Goal: Task Accomplishment & Management: Manage account settings

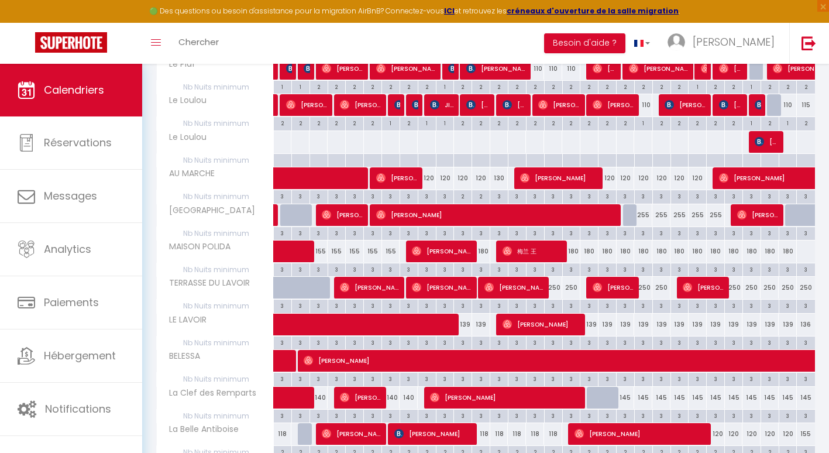
scroll to position [392, 0]
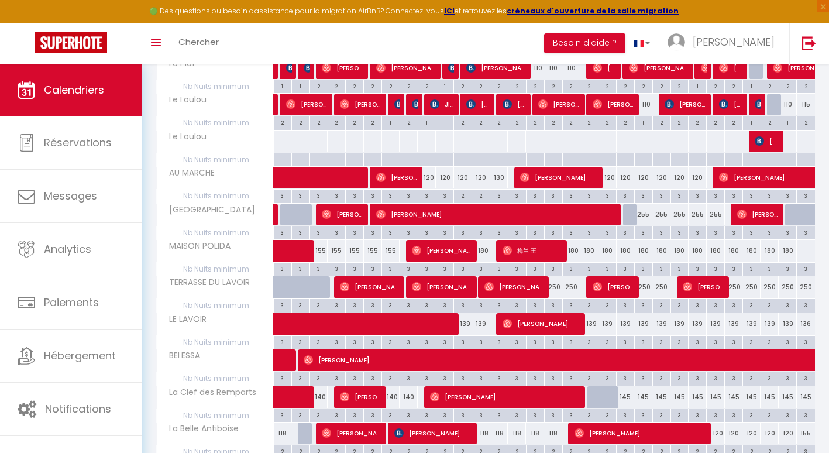
click at [463, 197] on div "2" at bounding box center [463, 195] width 18 height 11
type input "2"
type input "Jeu 11 Septembre 2025"
type input "Ven 12 Septembre 2025"
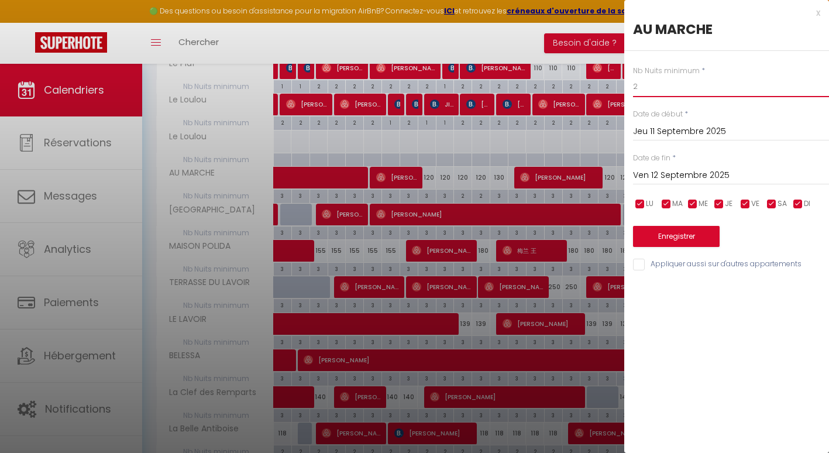
click at [639, 90] on input "2" at bounding box center [731, 86] width 196 height 21
type input "3"
click at [667, 231] on button "Enregistrer" at bounding box center [676, 236] width 87 height 21
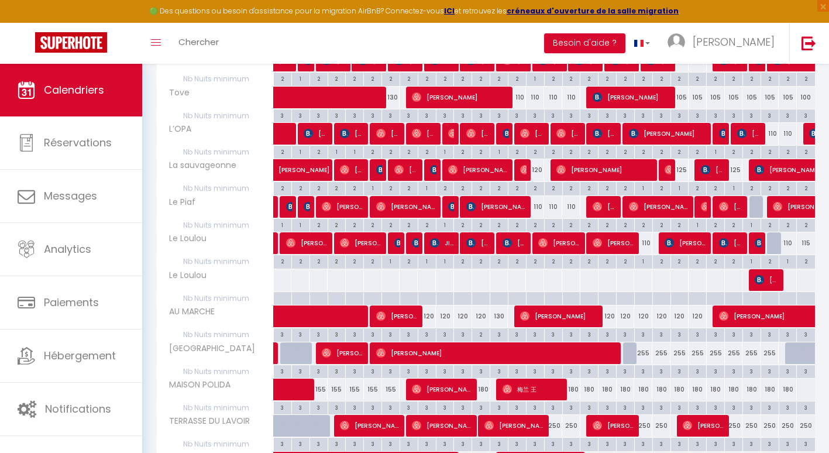
scroll to position [254, 0]
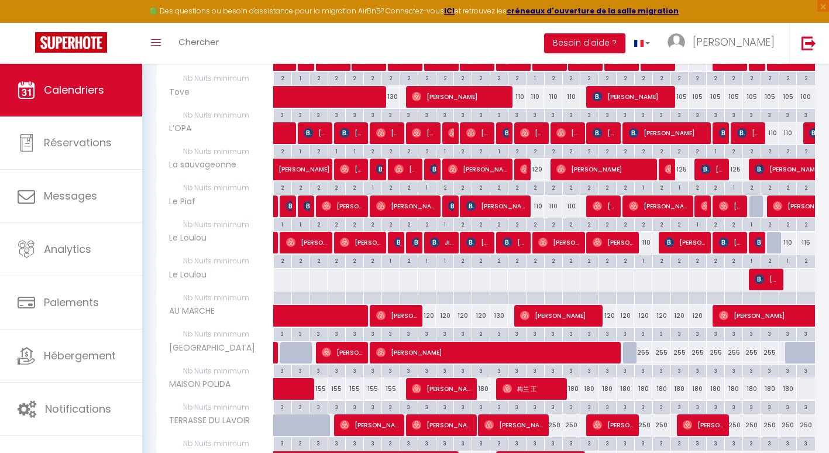
click at [499, 338] on div "3" at bounding box center [499, 333] width 18 height 11
type input "3"
type input "[DATE]"
type input "Dim 14 Septembre 2025"
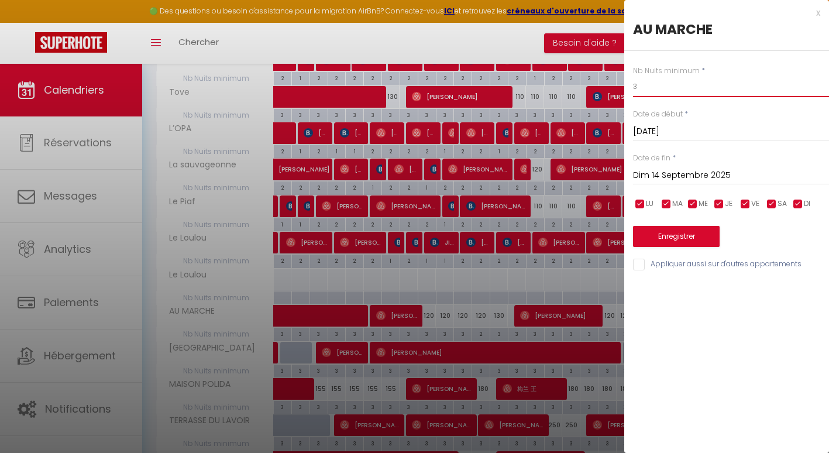
click at [647, 88] on input "3" at bounding box center [731, 86] width 196 height 21
type input "2"
click at [669, 235] on button "Enregistrer" at bounding box center [676, 236] width 87 height 21
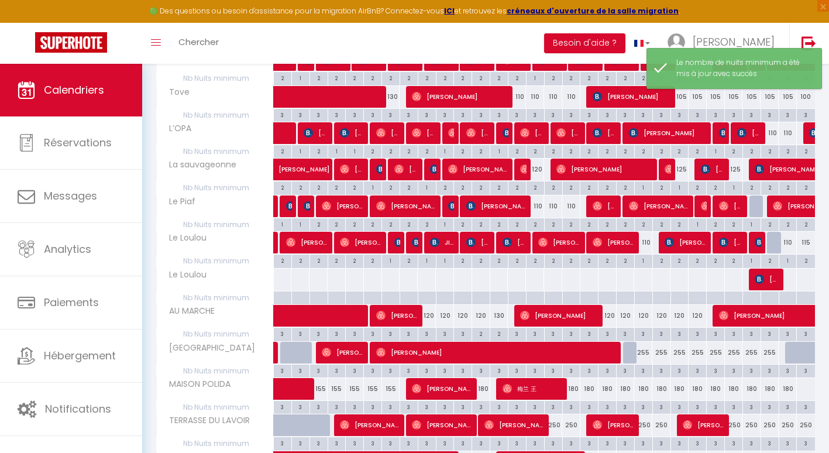
click at [498, 319] on div "130" at bounding box center [499, 316] width 18 height 22
select select "1"
type input "[DATE]"
type input "Dim 14 Septembre 2025"
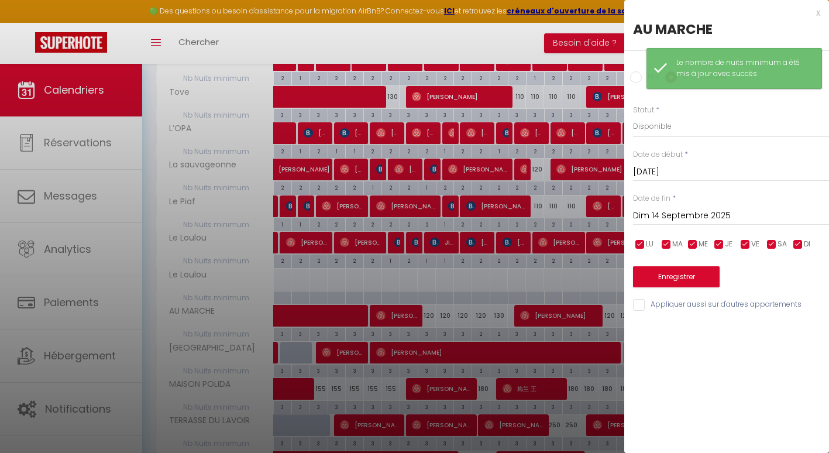
click at [638, 84] on div "Prix" at bounding box center [644, 77] width 29 height 13
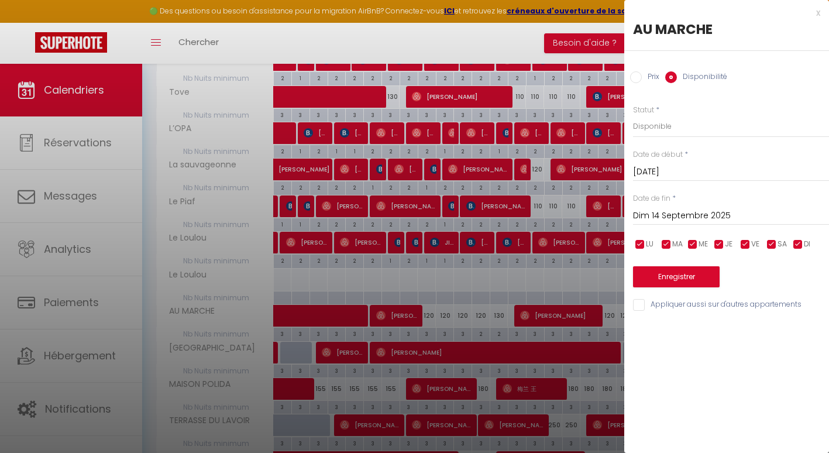
click at [639, 72] on input "Prix" at bounding box center [636, 77] width 12 height 12
radio input "true"
radio input "false"
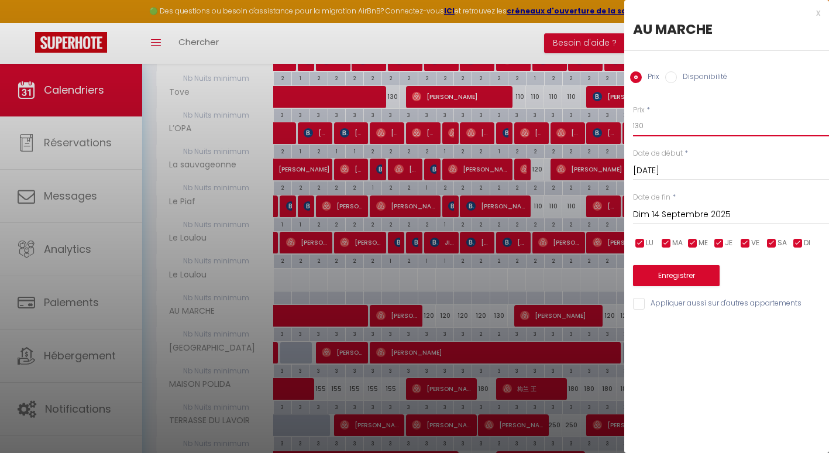
click at [648, 130] on input "130" at bounding box center [731, 125] width 196 height 21
type input "120"
click at [672, 279] on button "Enregistrer" at bounding box center [676, 275] width 87 height 21
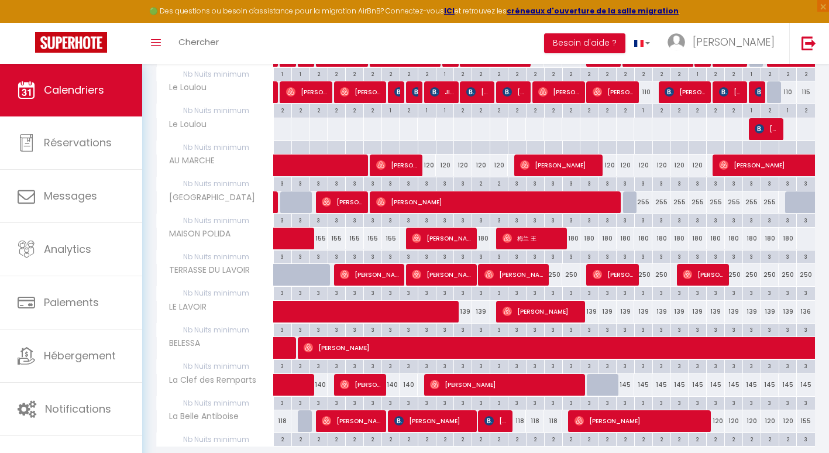
scroll to position [446, 0]
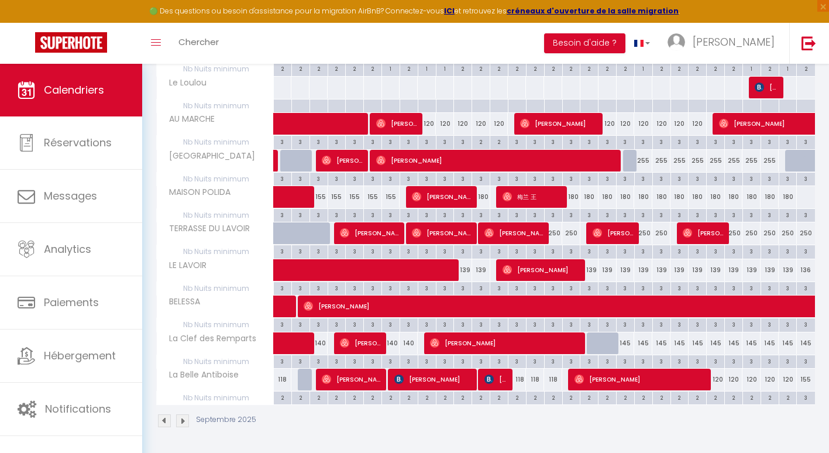
click at [183, 417] on img at bounding box center [182, 420] width 13 height 13
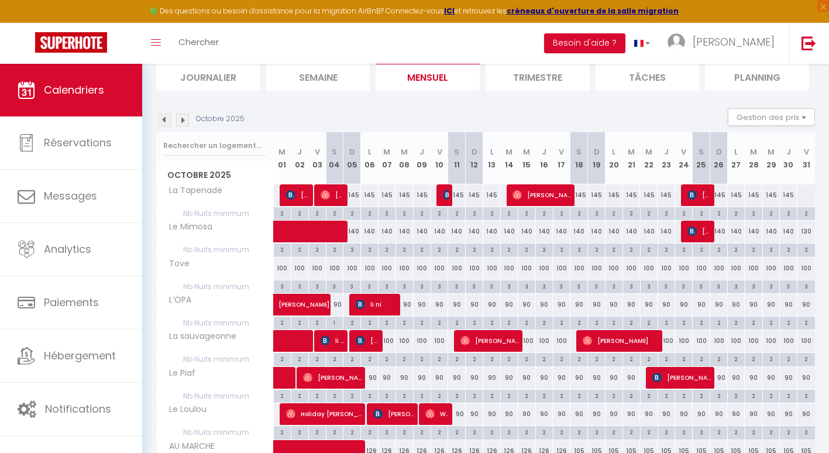
scroll to position [0, 0]
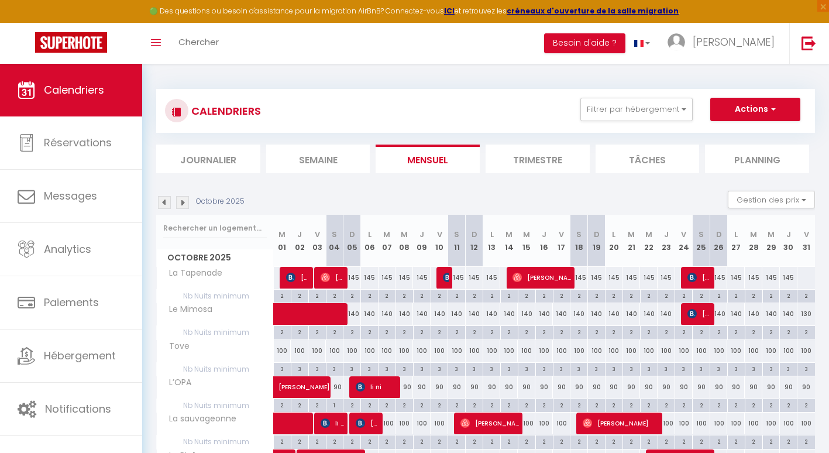
click at [184, 198] on img at bounding box center [182, 202] width 13 height 13
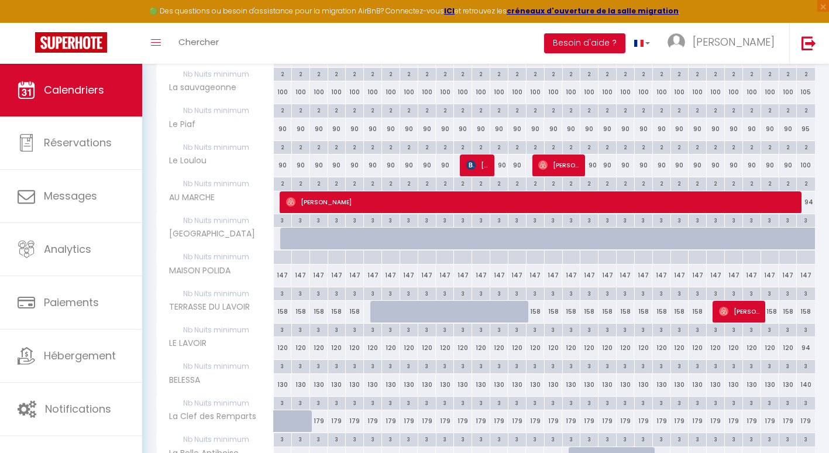
scroll to position [410, 0]
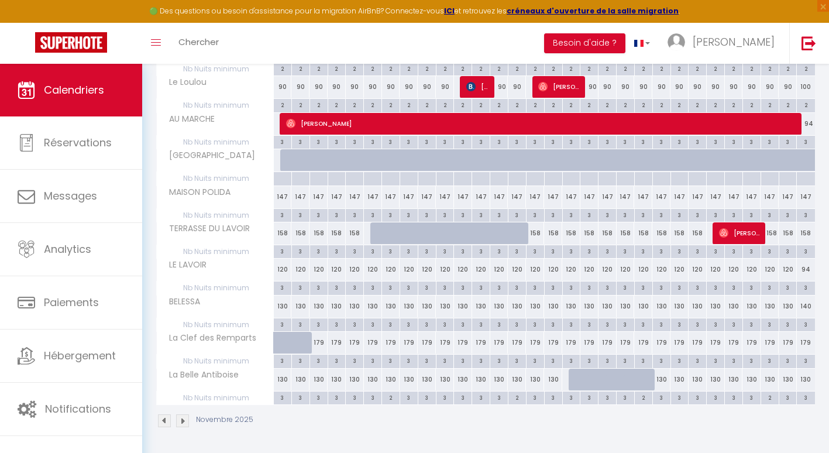
click at [280, 235] on div "158" at bounding box center [283, 233] width 18 height 22
type input "158"
type input "[DATE]"
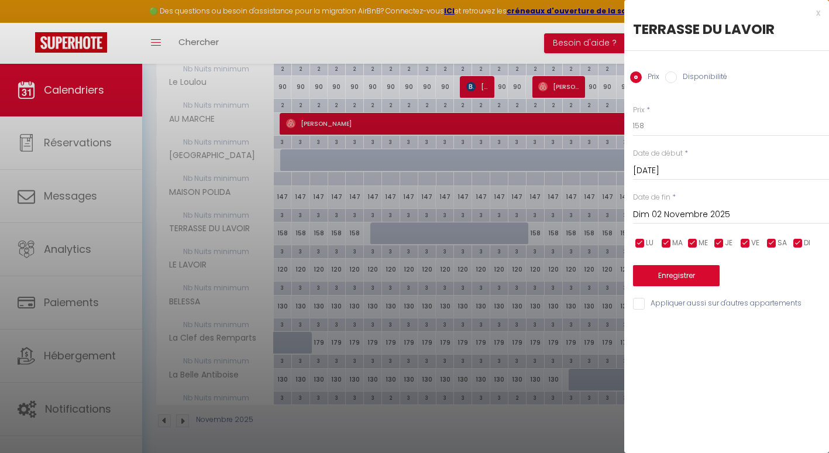
click at [648, 215] on input "Dim 02 Novembre 2025" at bounding box center [731, 214] width 196 height 15
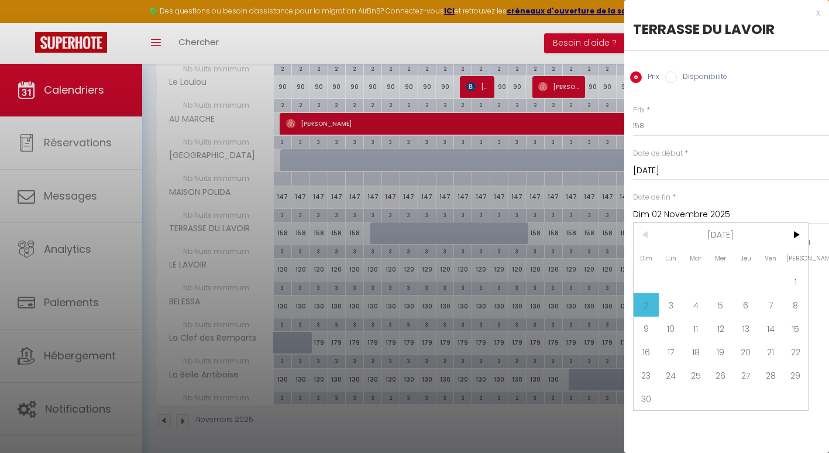
click at [652, 400] on span "30" at bounding box center [646, 398] width 25 height 23
type input "Dim 30 Novembre 2025"
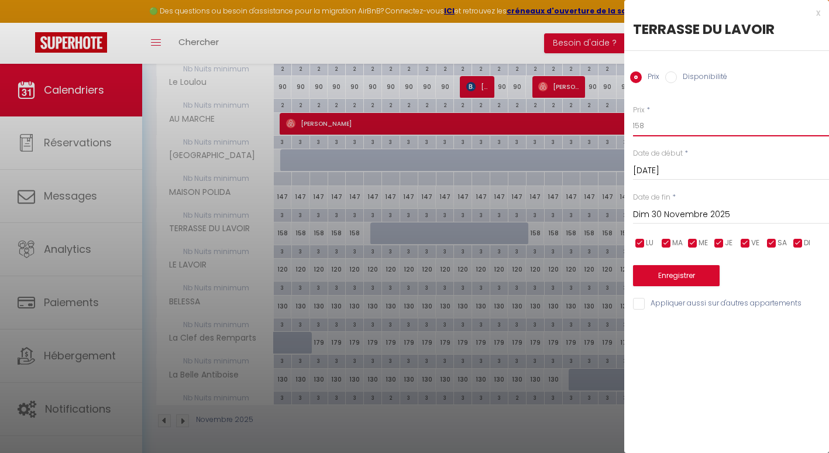
click at [664, 125] on input "158" at bounding box center [731, 125] width 196 height 21
type input "160"
click at [655, 279] on button "Enregistrer" at bounding box center [676, 275] width 87 height 21
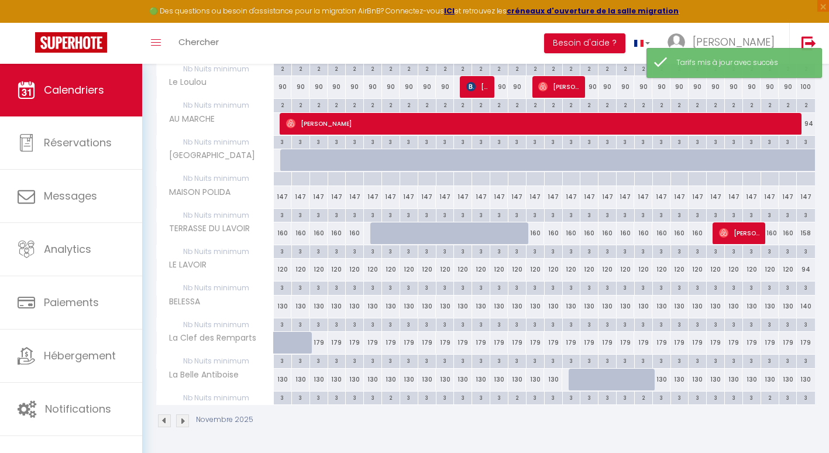
scroll to position [397, 0]
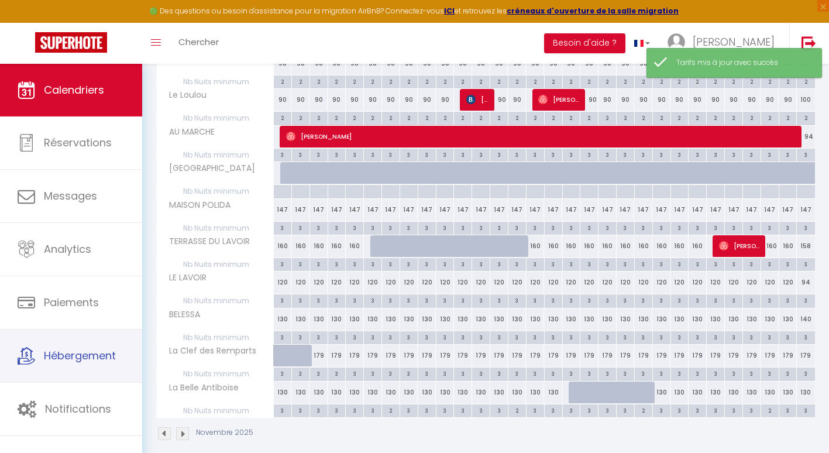
click at [82, 358] on span "Hébergement" at bounding box center [80, 355] width 72 height 15
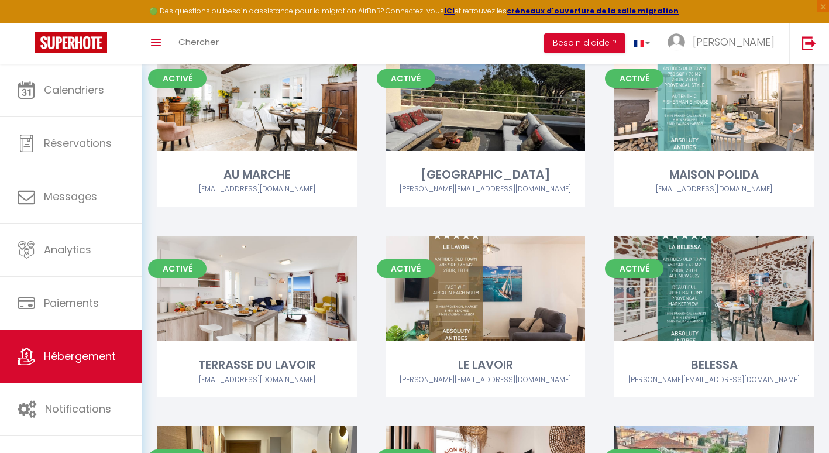
scroll to position [104, 0]
click at [257, 289] on link "Editer" at bounding box center [257, 288] width 70 height 23
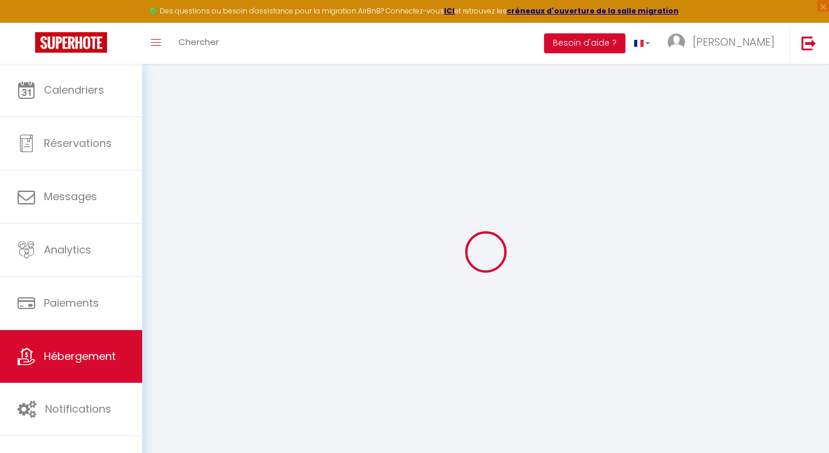
select select "+ 18 %"
select select
checkbox input "false"
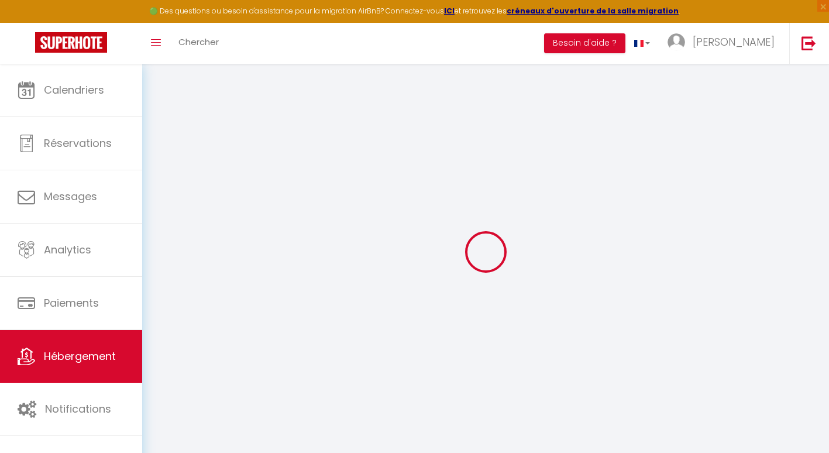
checkbox input "false"
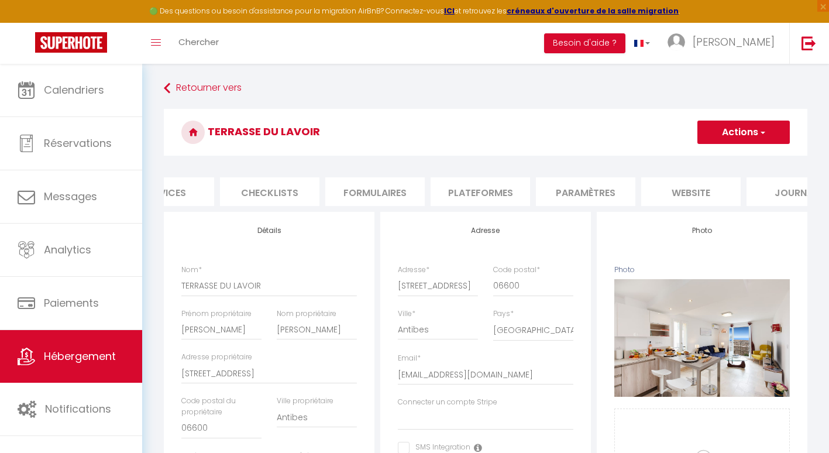
scroll to position [0, 366]
click at [504, 191] on li "Plateformes" at bounding box center [479, 191] width 99 height 29
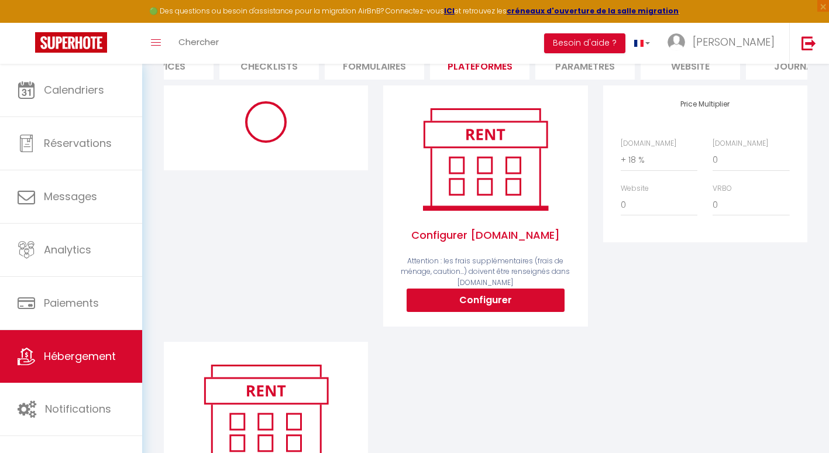
scroll to position [262, 0]
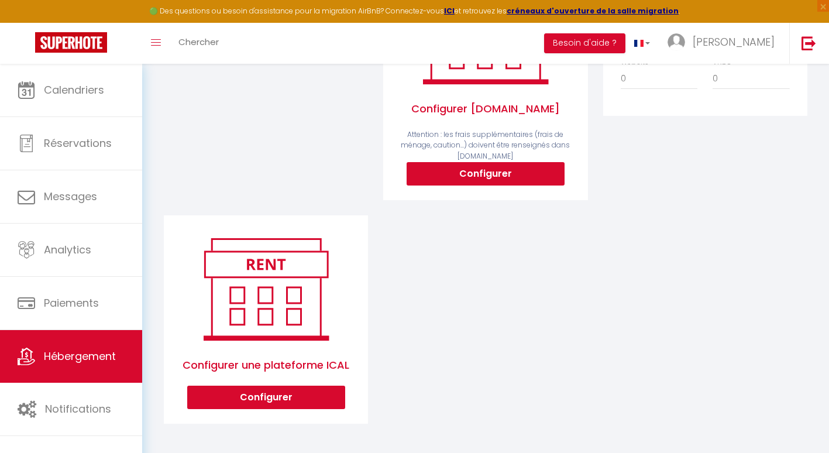
select select
select select "EUR"
select select
select select "16150-44014697"
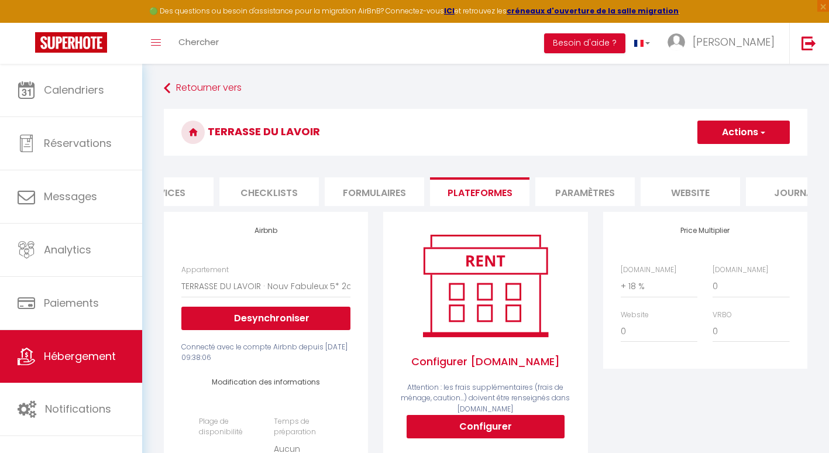
scroll to position [25, 0]
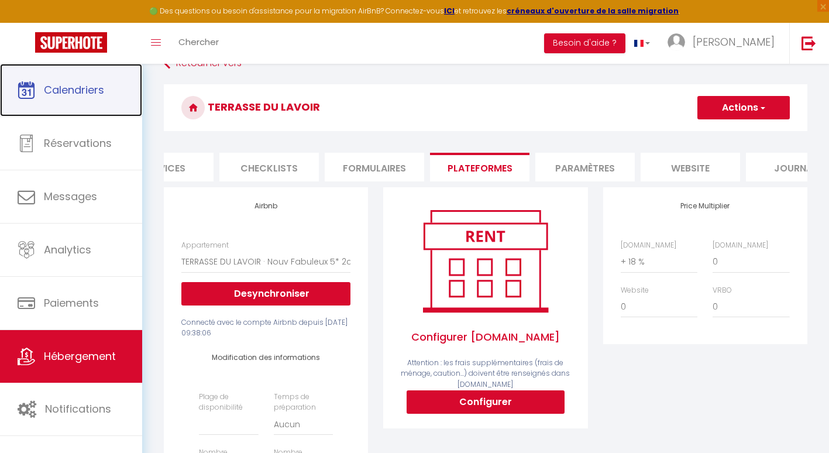
click at [68, 93] on span "Calendriers" at bounding box center [74, 90] width 60 height 15
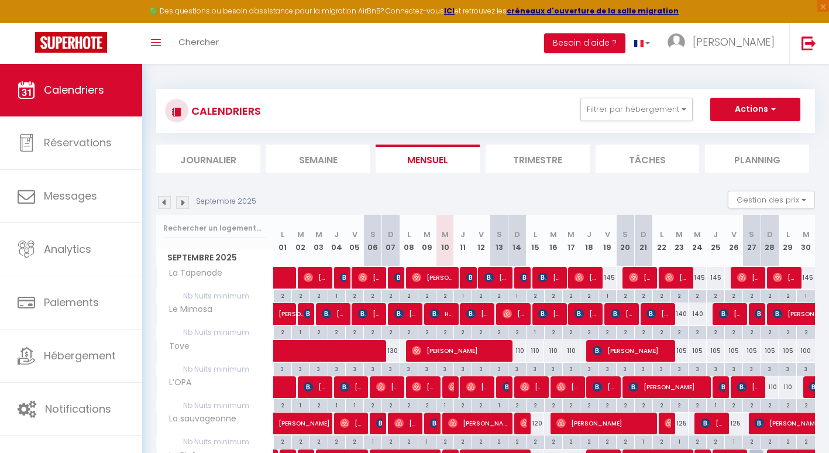
click at [186, 202] on img at bounding box center [182, 202] width 13 height 13
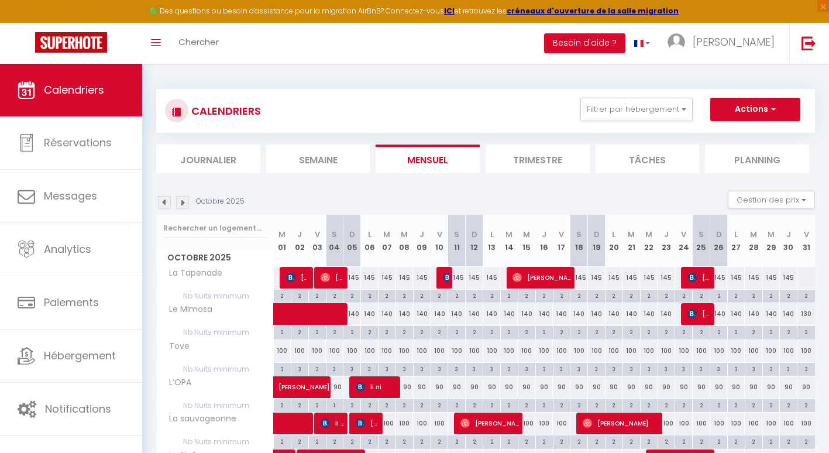
click at [186, 202] on img at bounding box center [182, 202] width 13 height 13
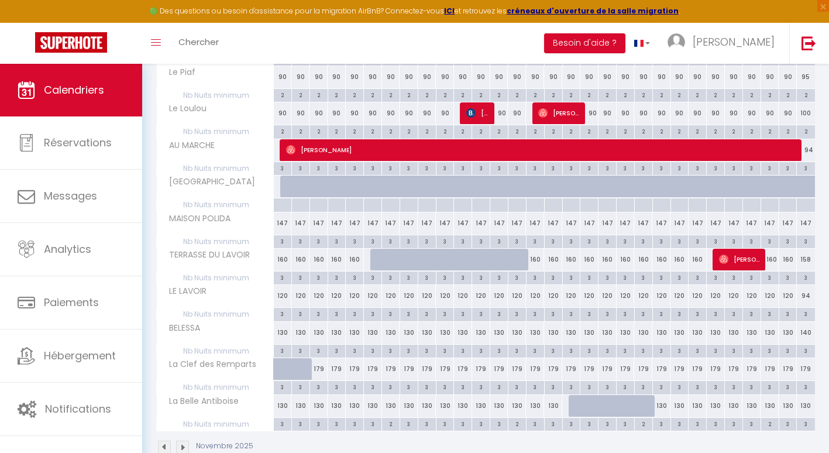
scroll to position [410, 0]
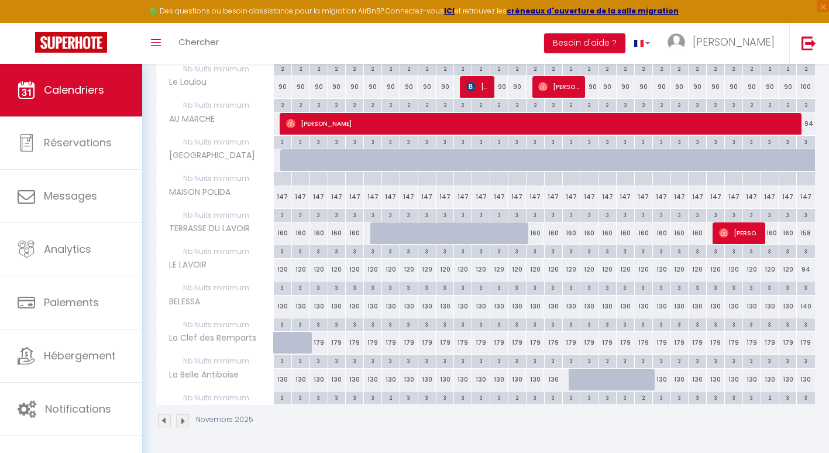
click at [316, 347] on div "179" at bounding box center [319, 343] width 18 height 22
type input "179"
type input "Lun 03 Novembre 2025"
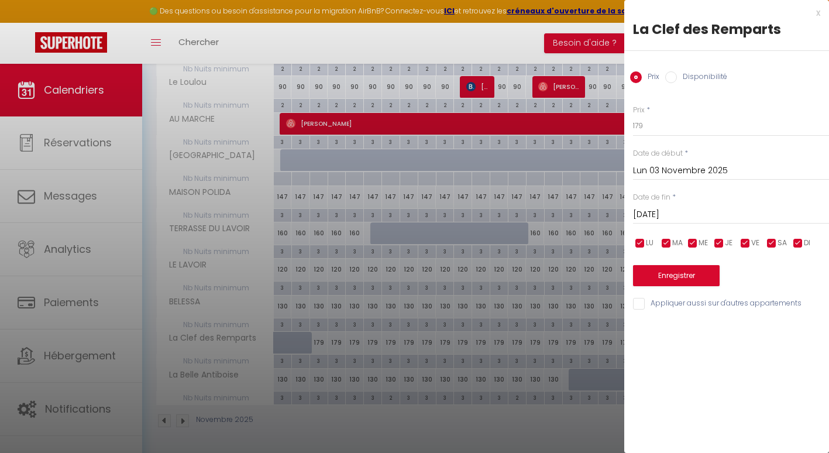
click at [647, 211] on input "[DATE]" at bounding box center [731, 214] width 196 height 15
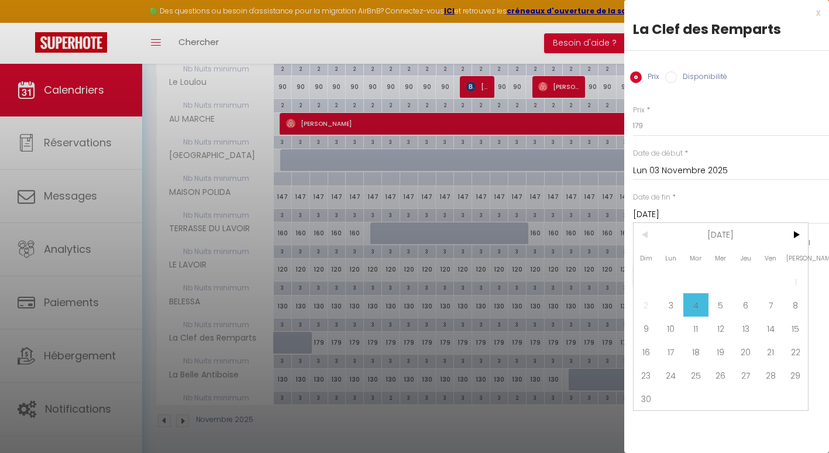
click at [648, 398] on span "30" at bounding box center [646, 398] width 25 height 23
type input "Dim 30 Novembre 2025"
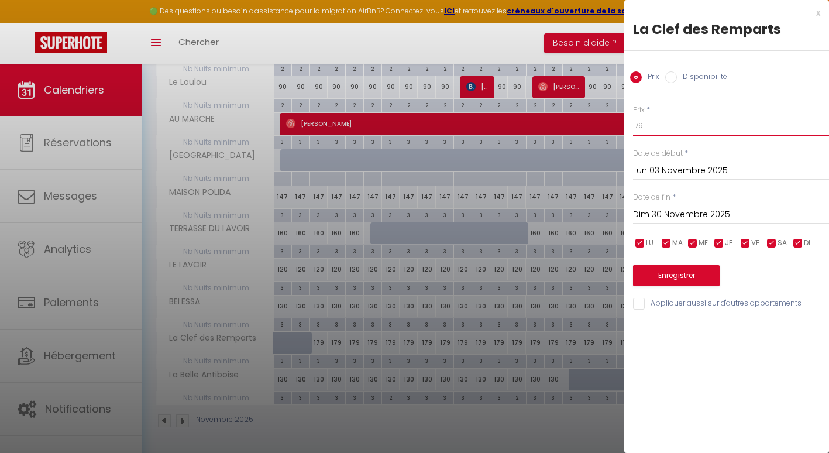
click at [654, 130] on input "179" at bounding box center [731, 125] width 196 height 21
type input "145"
click at [681, 273] on button "Enregistrer" at bounding box center [676, 275] width 87 height 21
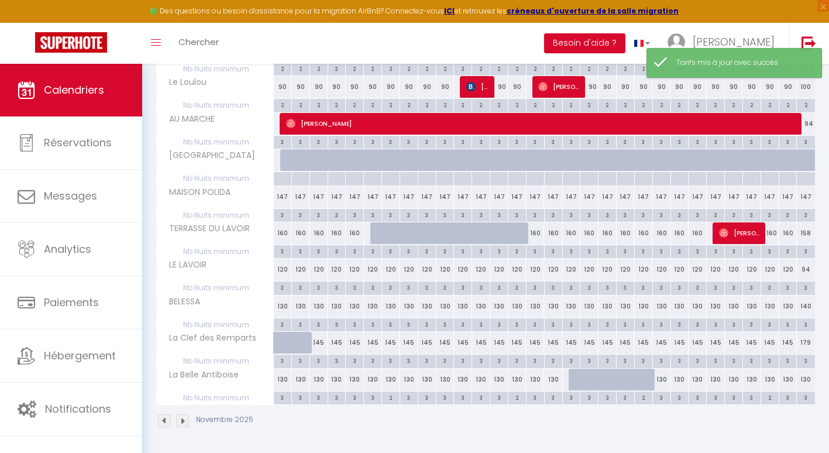
click at [803, 342] on div "179" at bounding box center [806, 343] width 18 height 22
type input "179"
type input "Dim 30 Novembre 2025"
type input "Lun 01 Décembre 2025"
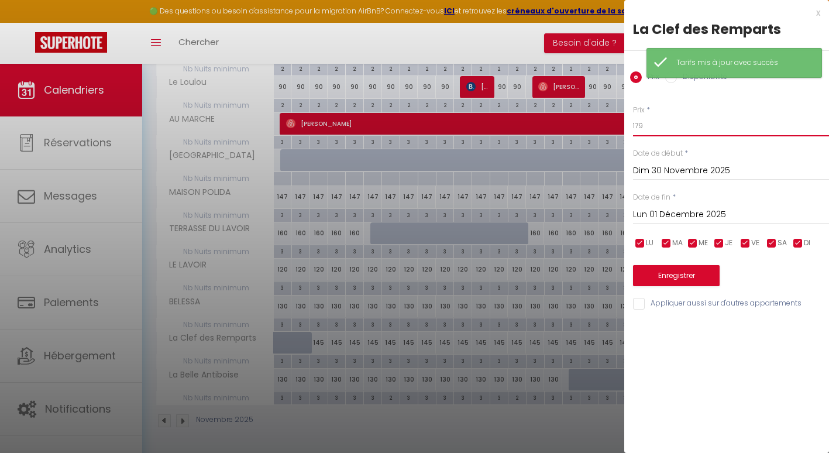
click at [651, 127] on input "179" at bounding box center [731, 125] width 196 height 21
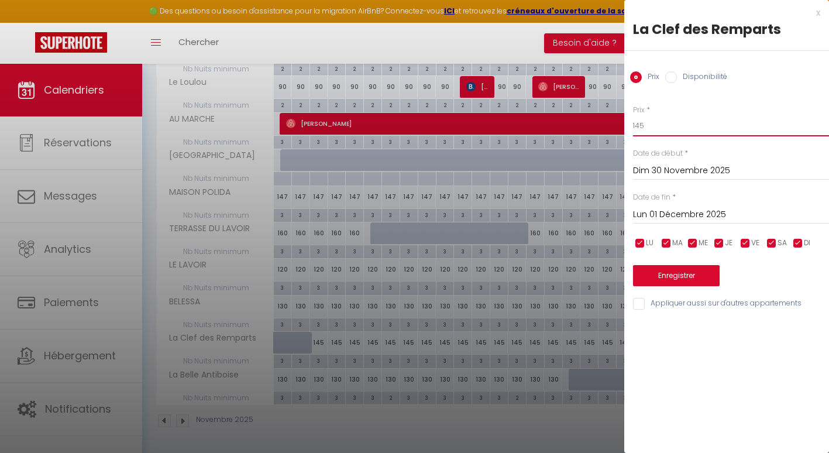
type input "145"
click at [666, 276] on button "Enregistrer" at bounding box center [676, 275] width 87 height 21
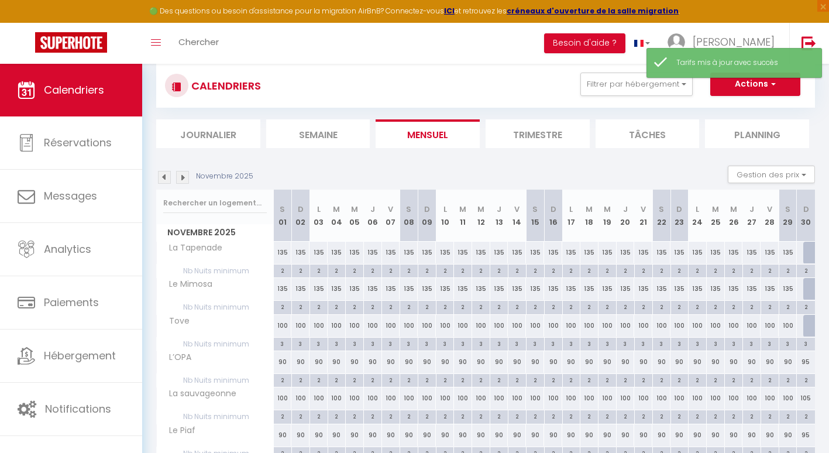
scroll to position [0, 0]
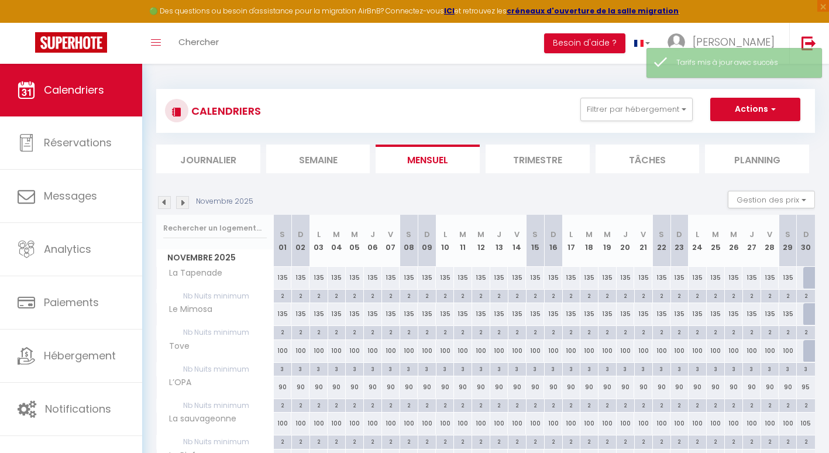
click at [167, 199] on img at bounding box center [164, 202] width 13 height 13
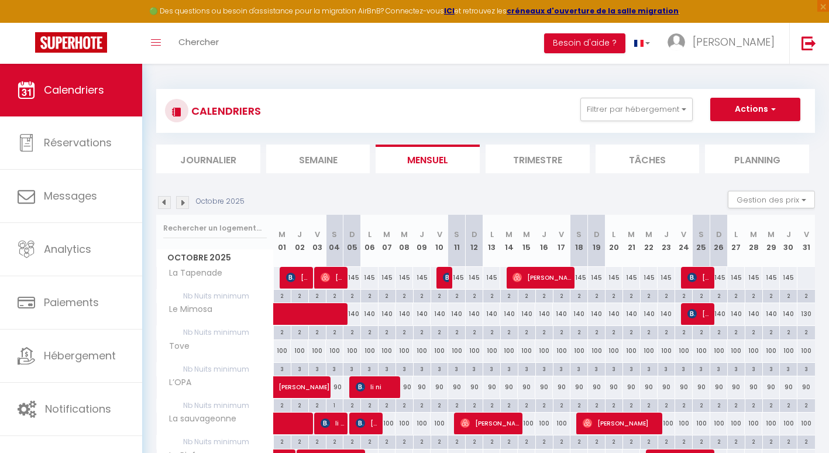
click at [165, 204] on img at bounding box center [164, 202] width 13 height 13
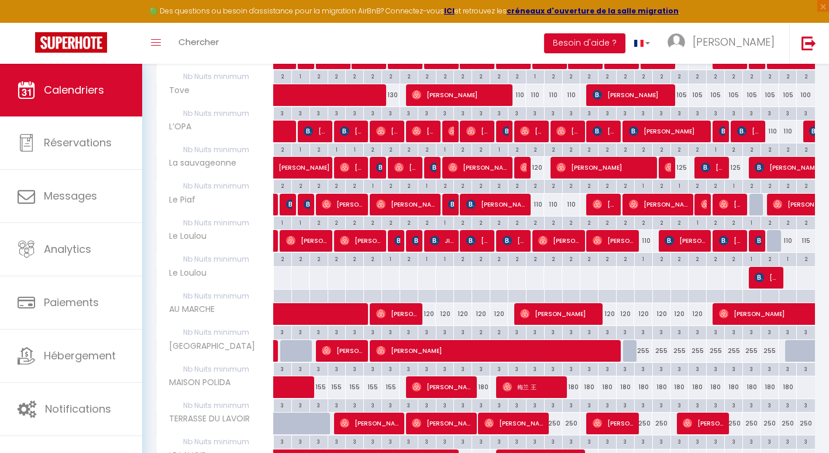
scroll to position [256, 0]
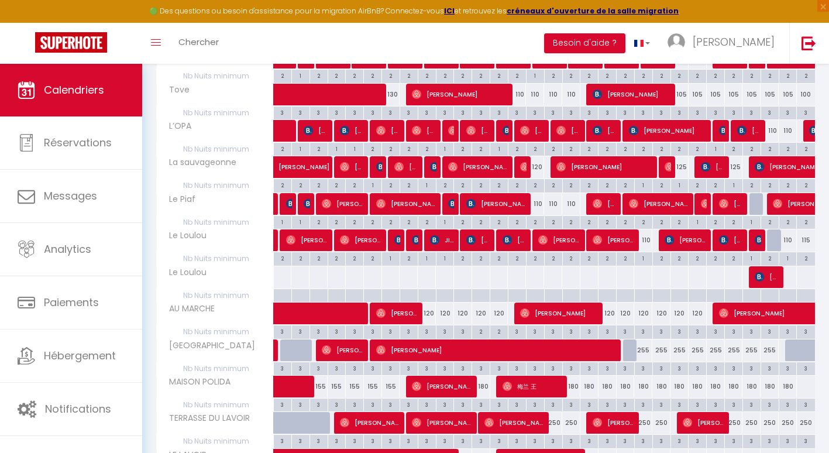
click at [572, 384] on div "180" at bounding box center [571, 387] width 18 height 22
type input "180"
type input "Mer 17 Septembre 2025"
type input "Jeu 18 Septembre 2025"
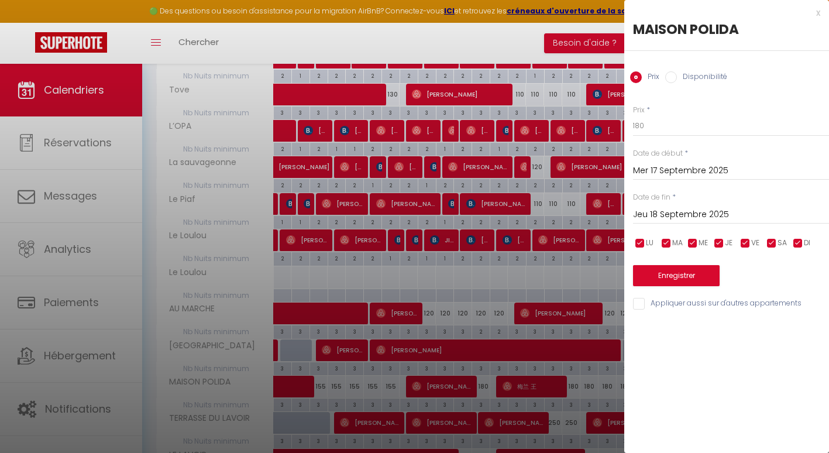
click at [654, 214] on input "Jeu 18 Septembre 2025" at bounding box center [731, 214] width 196 height 15
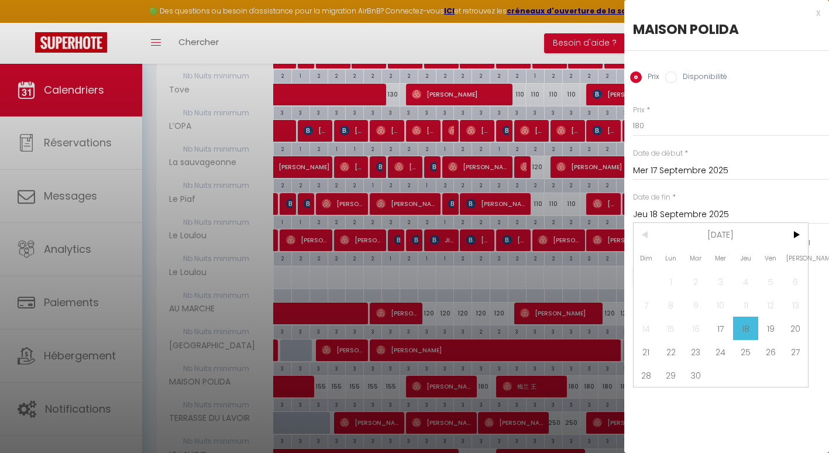
click at [800, 231] on span ">" at bounding box center [795, 234] width 25 height 23
click at [548, 269] on div at bounding box center [414, 226] width 829 height 453
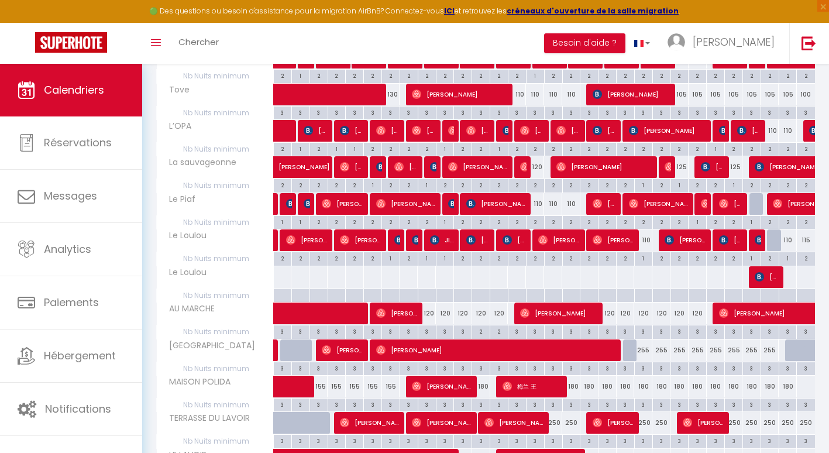
scroll to position [0, 0]
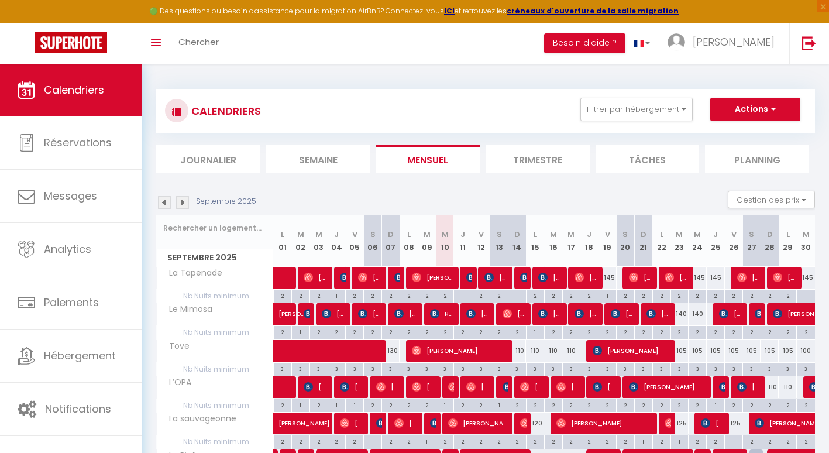
click at [183, 202] on img at bounding box center [182, 202] width 13 height 13
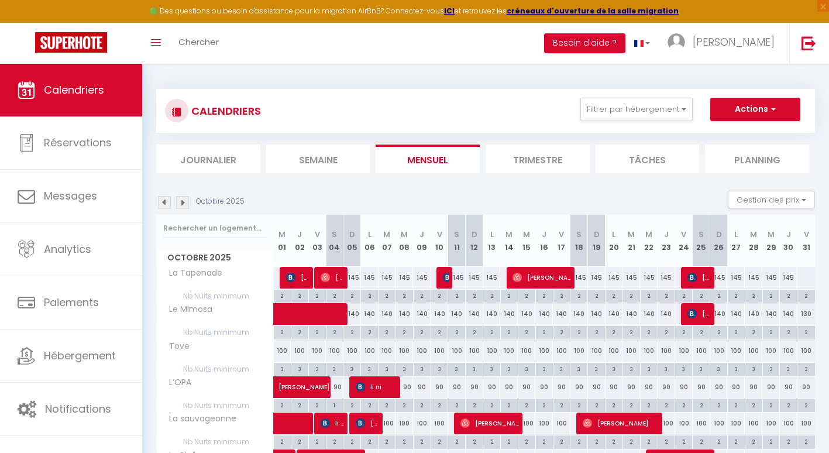
click at [162, 198] on img at bounding box center [164, 202] width 13 height 13
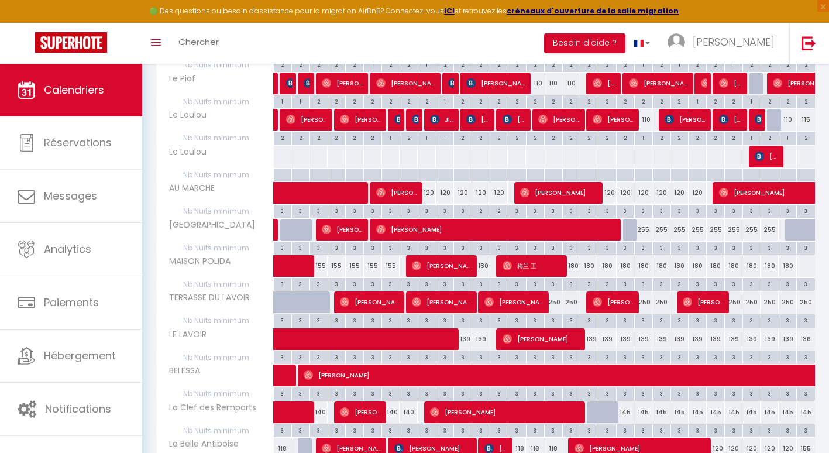
scroll to position [446, 0]
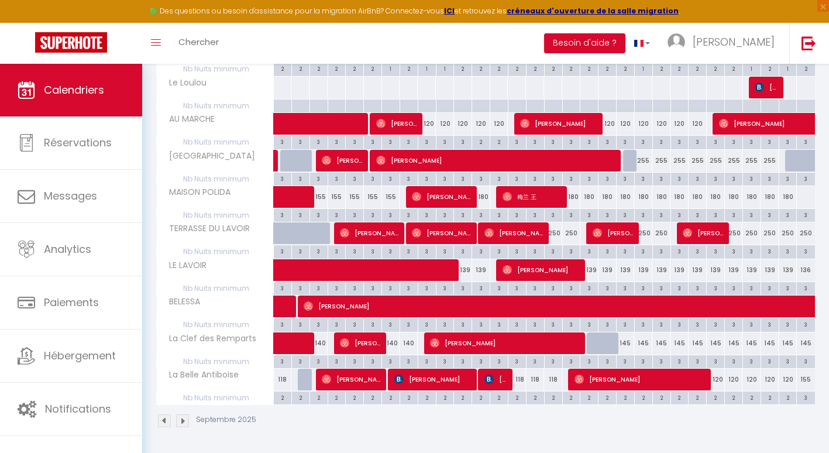
click at [569, 193] on div "180" at bounding box center [571, 197] width 18 height 22
type input "180"
type input "Mer 17 Septembre 2025"
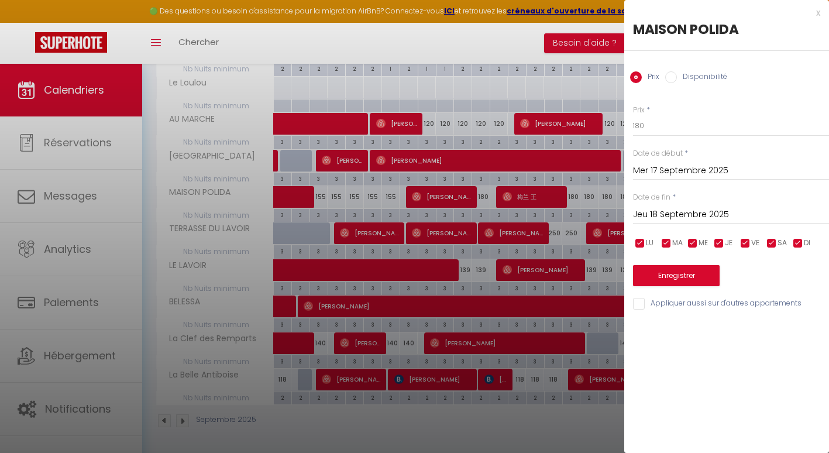
click at [683, 212] on input "Jeu 18 Septembre 2025" at bounding box center [731, 214] width 196 height 15
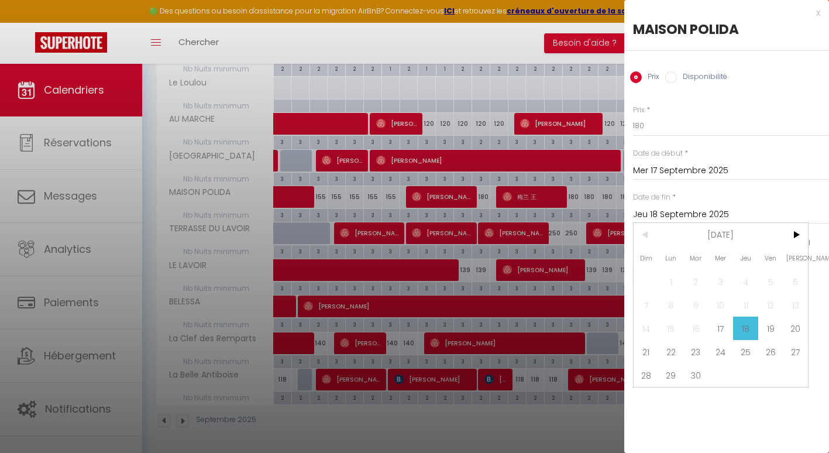
click at [794, 236] on span ">" at bounding box center [795, 234] width 25 height 23
click at [645, 401] on span "30" at bounding box center [646, 398] width 25 height 23
type input "Dim 30 Novembre 2025"
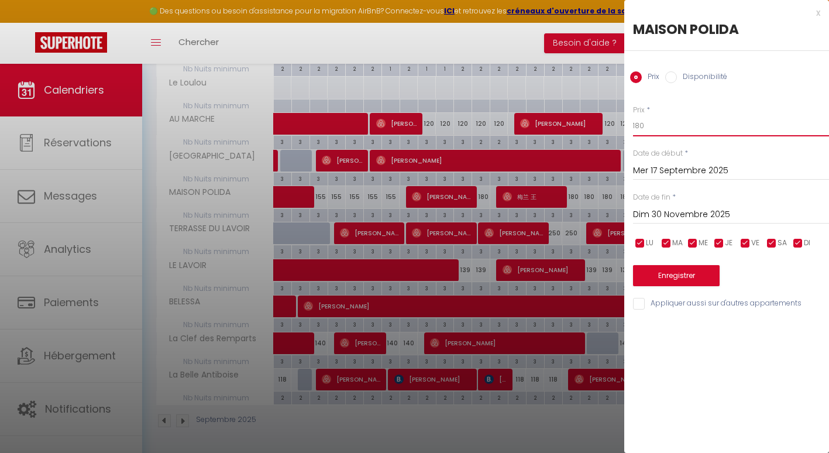
click at [654, 125] on input "180" at bounding box center [731, 125] width 196 height 21
type input "170"
click at [668, 276] on button "Enregistrer" at bounding box center [676, 275] width 87 height 21
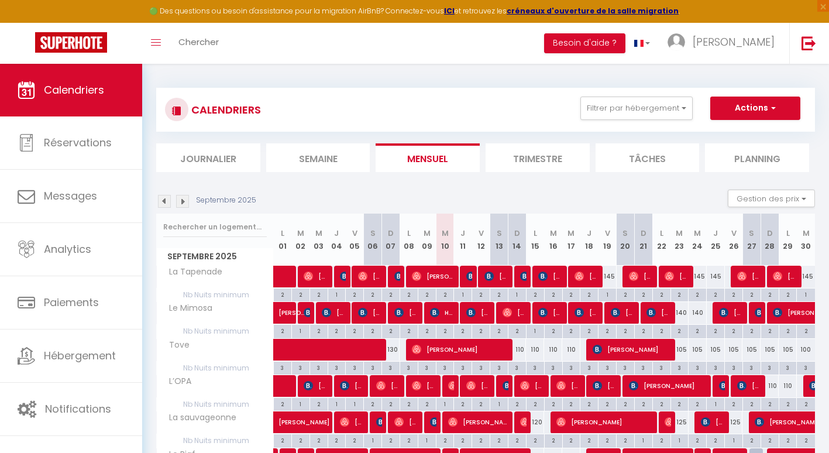
scroll to position [0, 0]
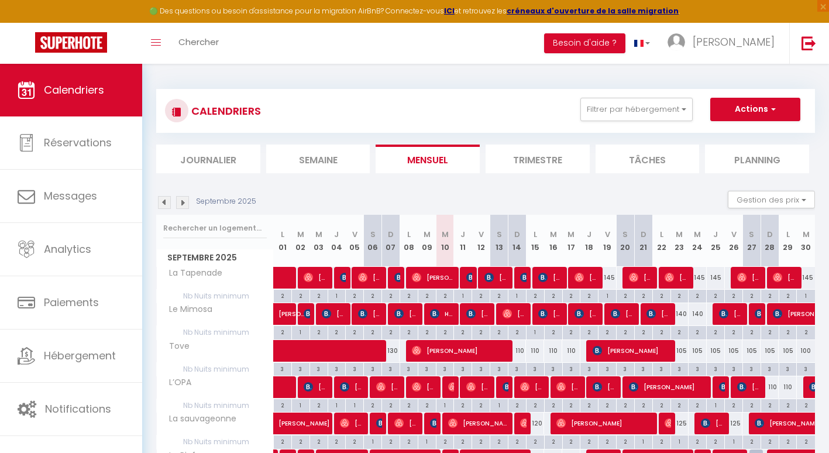
click at [166, 207] on img at bounding box center [164, 202] width 13 height 13
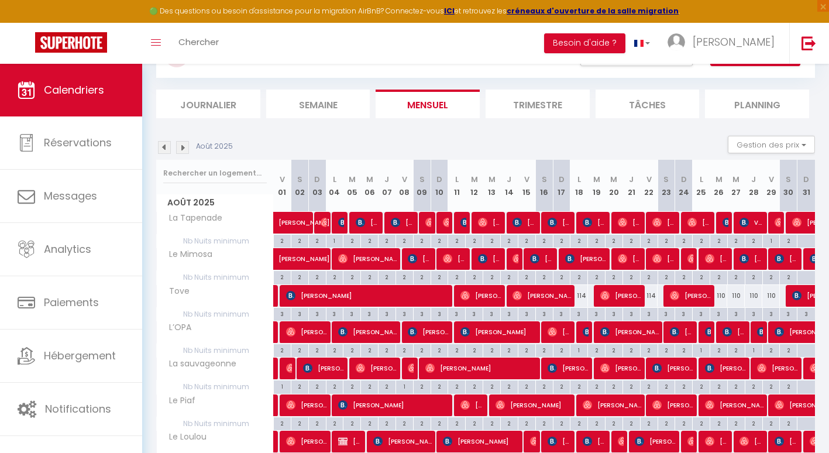
scroll to position [54, 0]
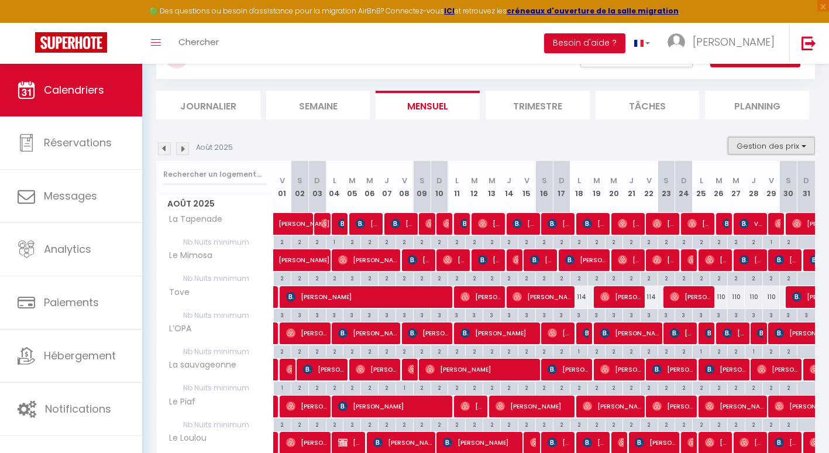
click at [794, 144] on button "Gestion des prix" at bounding box center [771, 146] width 87 height 18
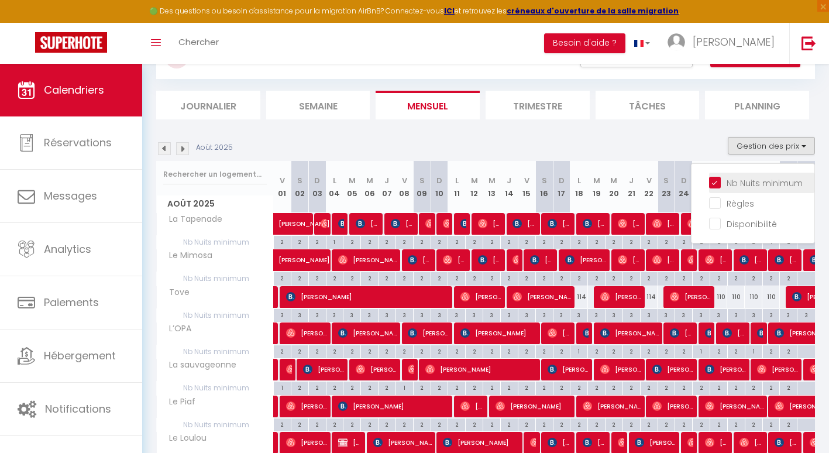
click at [717, 183] on input "Nb Nuits minimum" at bounding box center [761, 182] width 105 height 12
checkbox input "false"
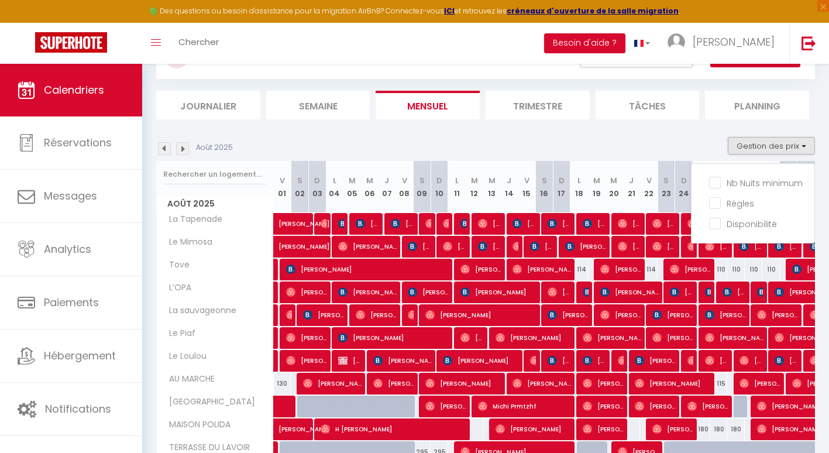
click at [633, 130] on section "[DATE] Gestion des prix Nb Nuits minimum Règles Disponibilité [DATE] V 01 S 02 …" at bounding box center [485, 357] width 659 height 465
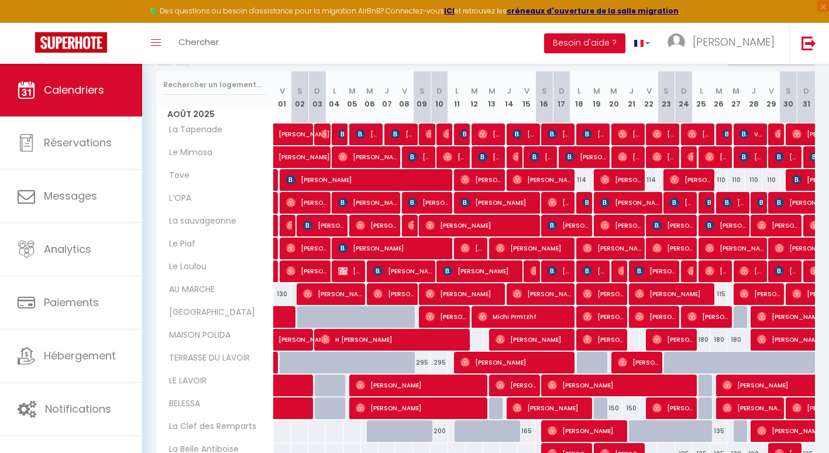
scroll to position [147, 0]
